Goal: Task Accomplishment & Management: Use online tool/utility

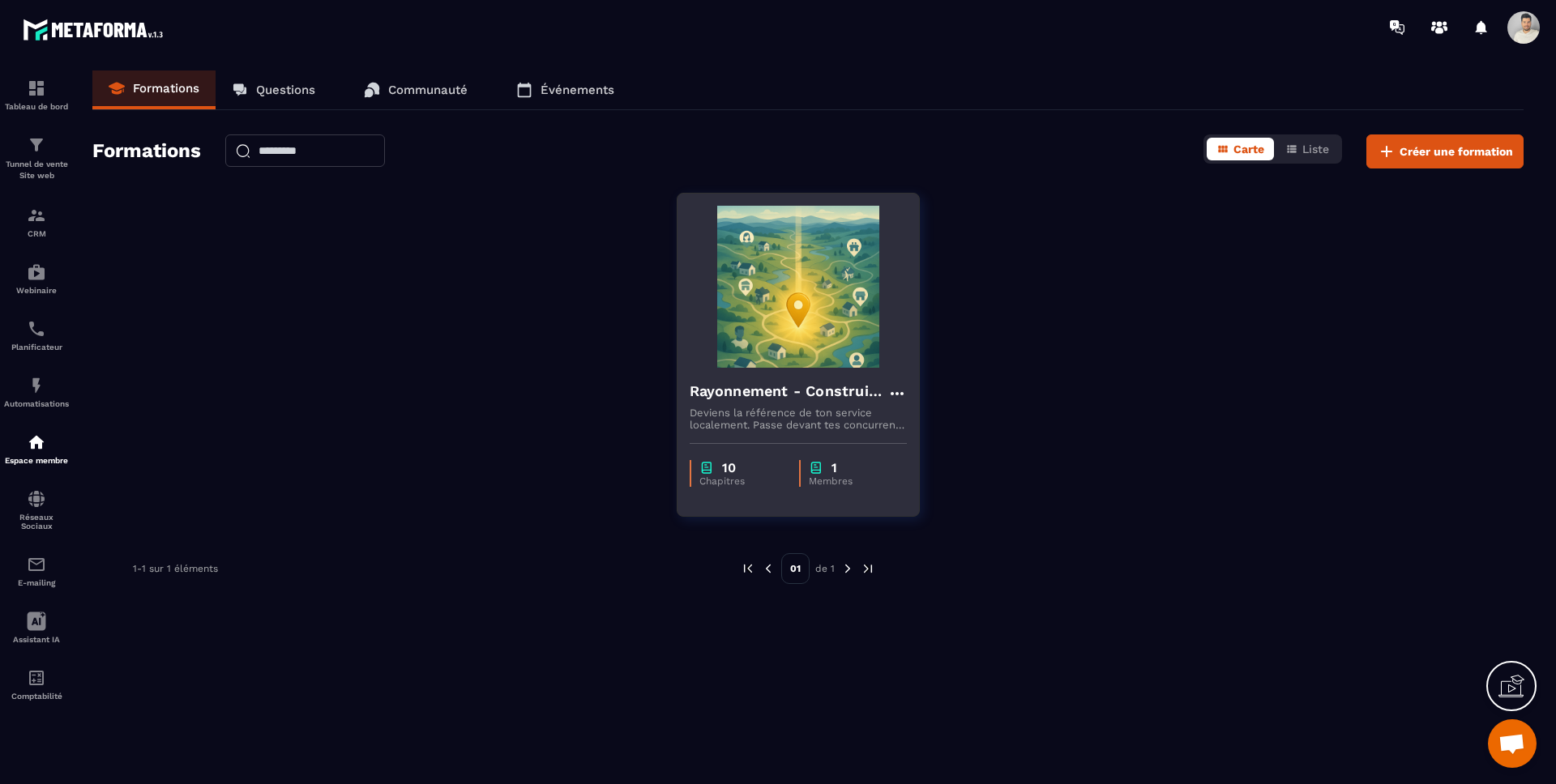
click at [804, 394] on h4 "Rayonnement - Construire ma fiche établissement Google optimisée" at bounding box center [788, 391] width 198 height 23
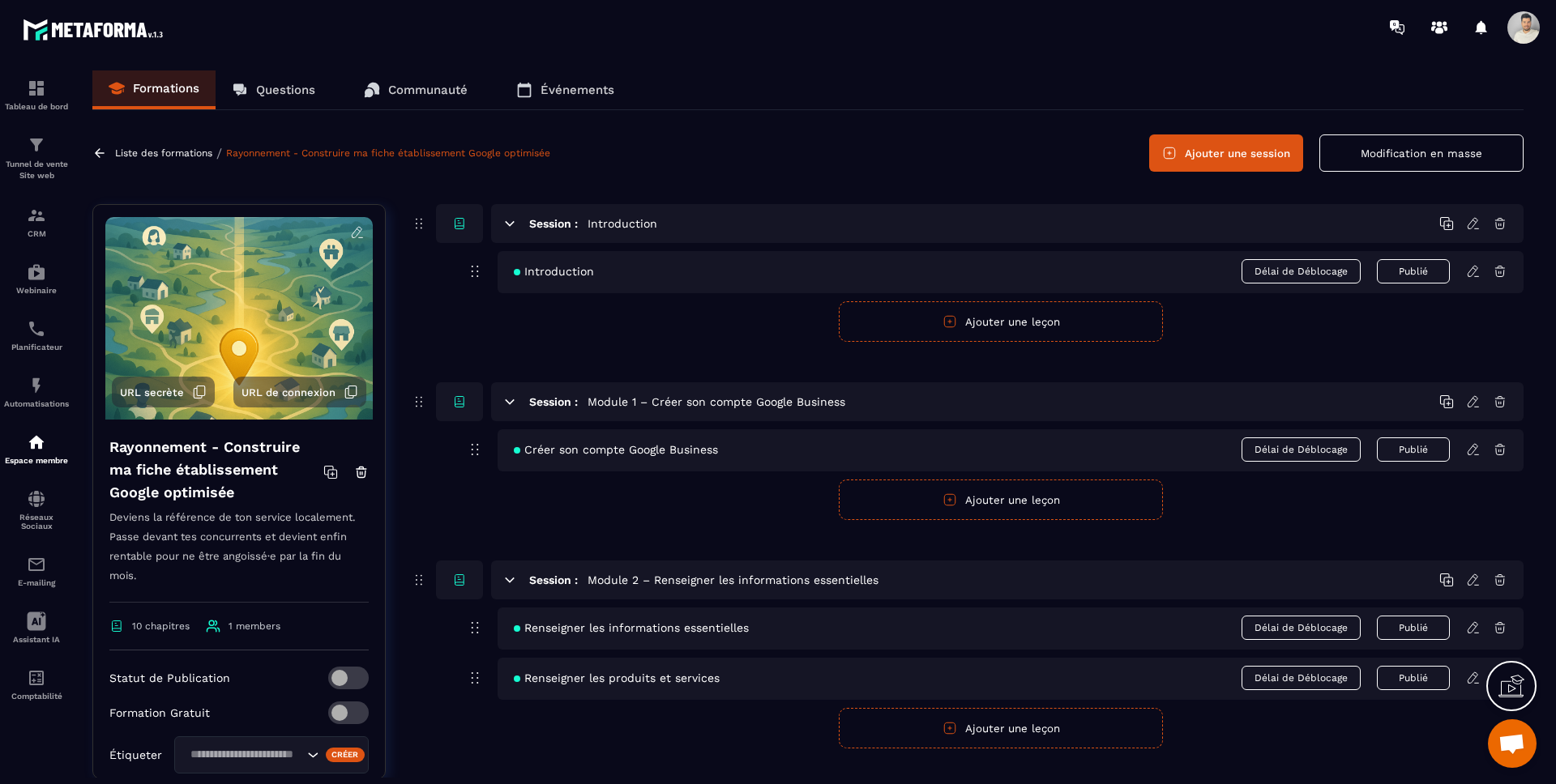
click at [145, 87] on p "Formations" at bounding box center [166, 89] width 66 height 15
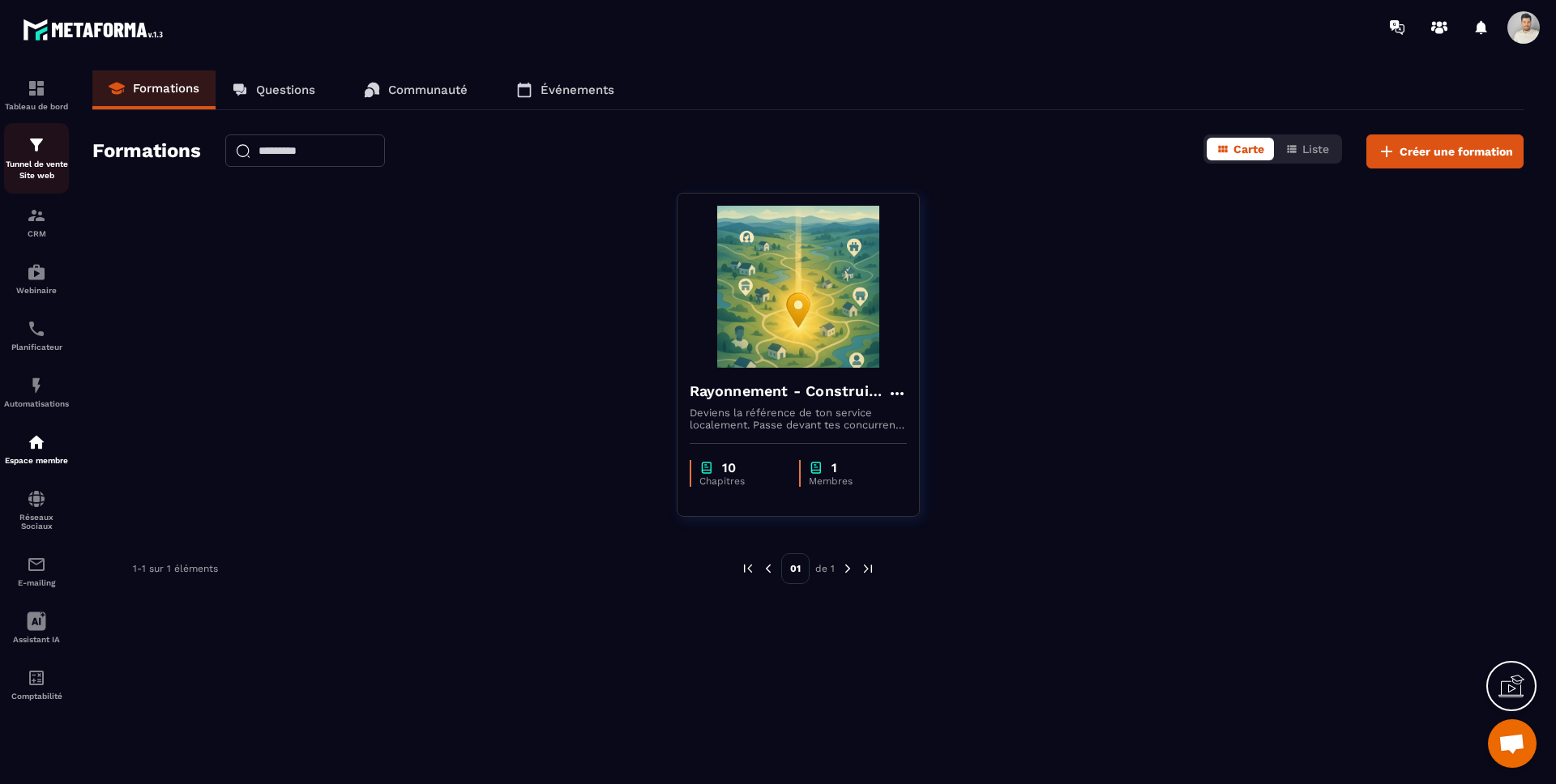
click at [50, 163] on p "Tunnel de vente Site web" at bounding box center [36, 171] width 65 height 23
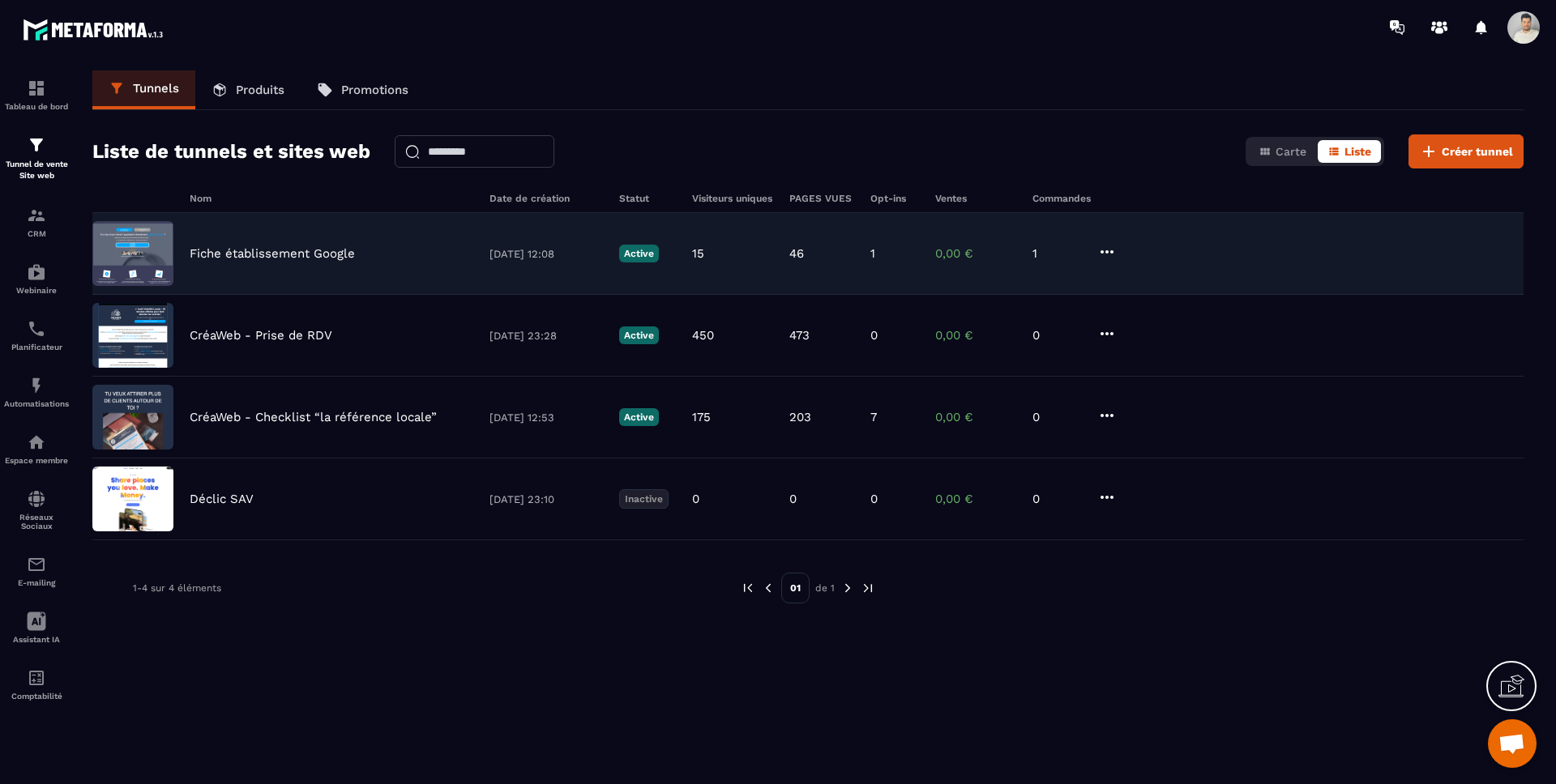
click at [225, 253] on p "Fiche établissement Google" at bounding box center [272, 253] width 166 height 15
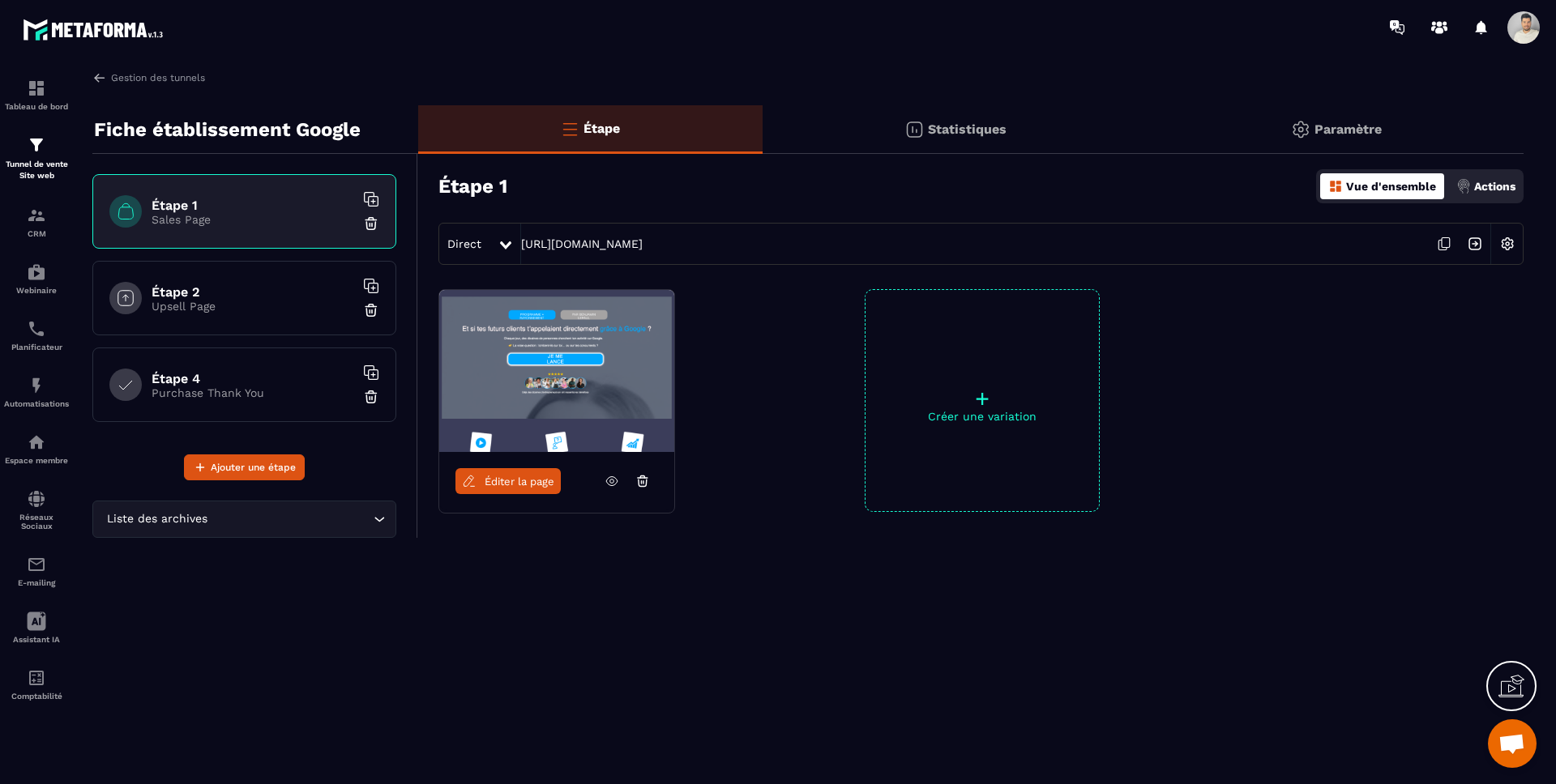
click at [1446, 241] on icon at bounding box center [1444, 244] width 31 height 31
